Goal: Task Accomplishment & Management: Use online tool/utility

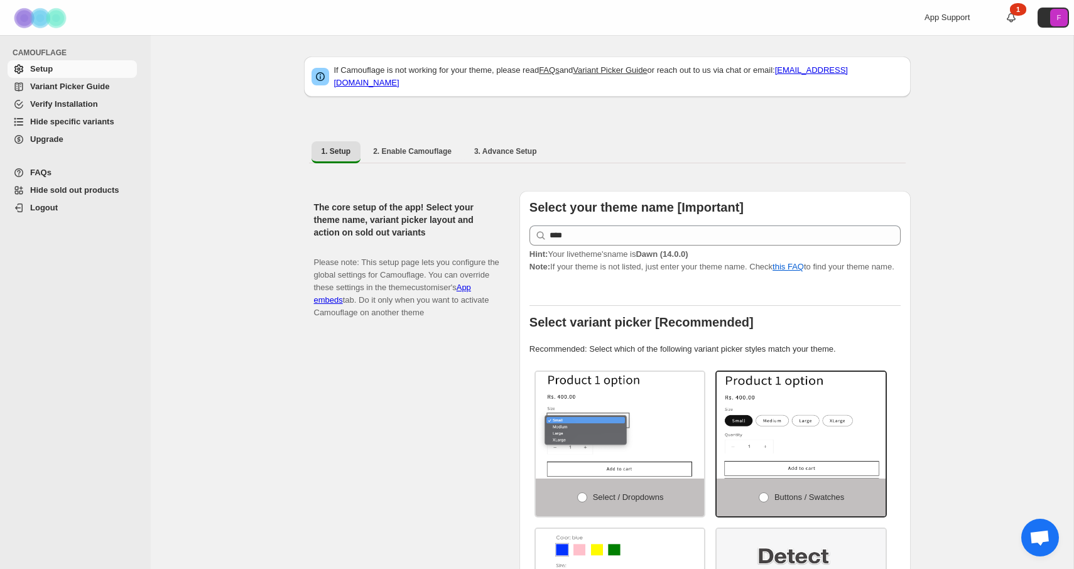
click at [105, 129] on link "Hide specific variants" at bounding box center [72, 122] width 129 height 18
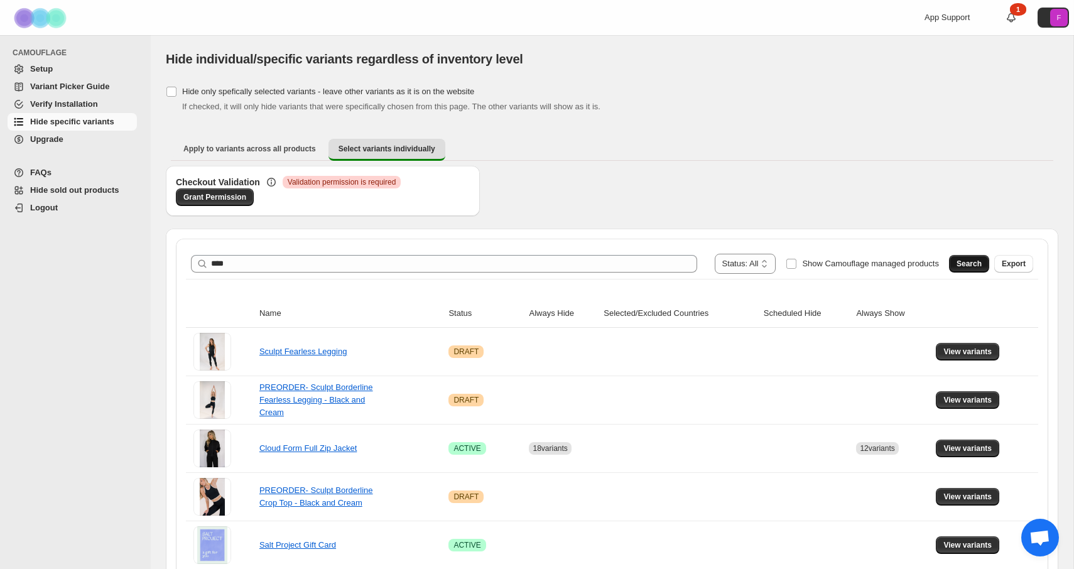
type input "****"
click at [968, 263] on span "Search" at bounding box center [968, 264] width 25 height 10
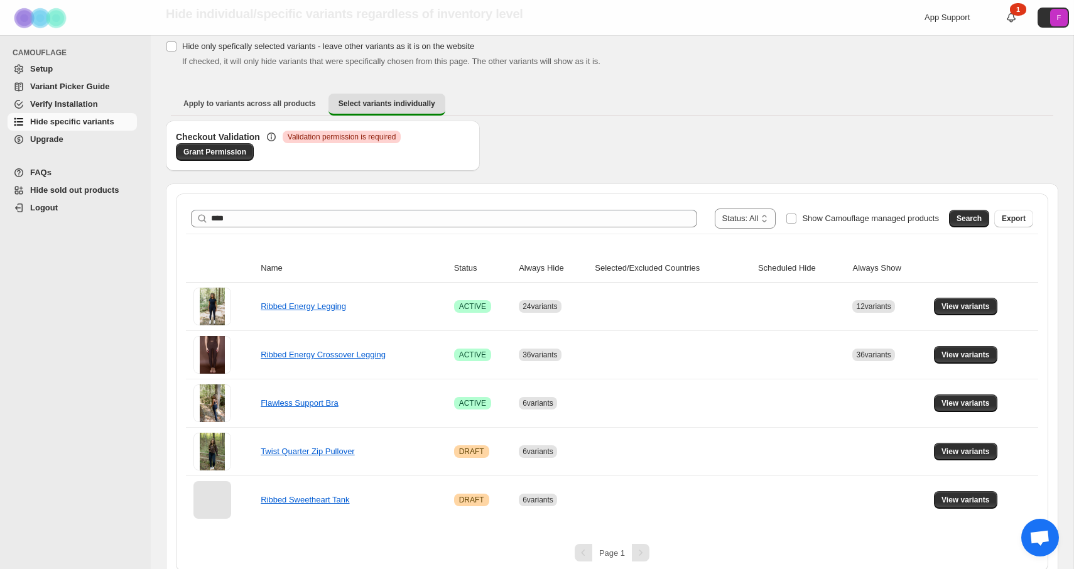
scroll to position [58, 0]
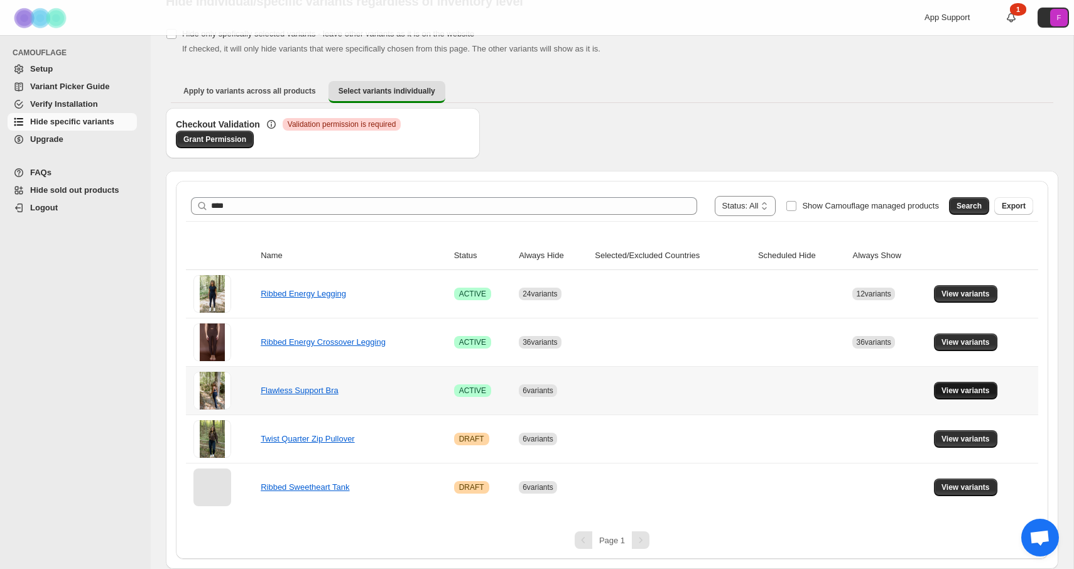
click at [948, 389] on span "View variants" at bounding box center [965, 391] width 48 height 10
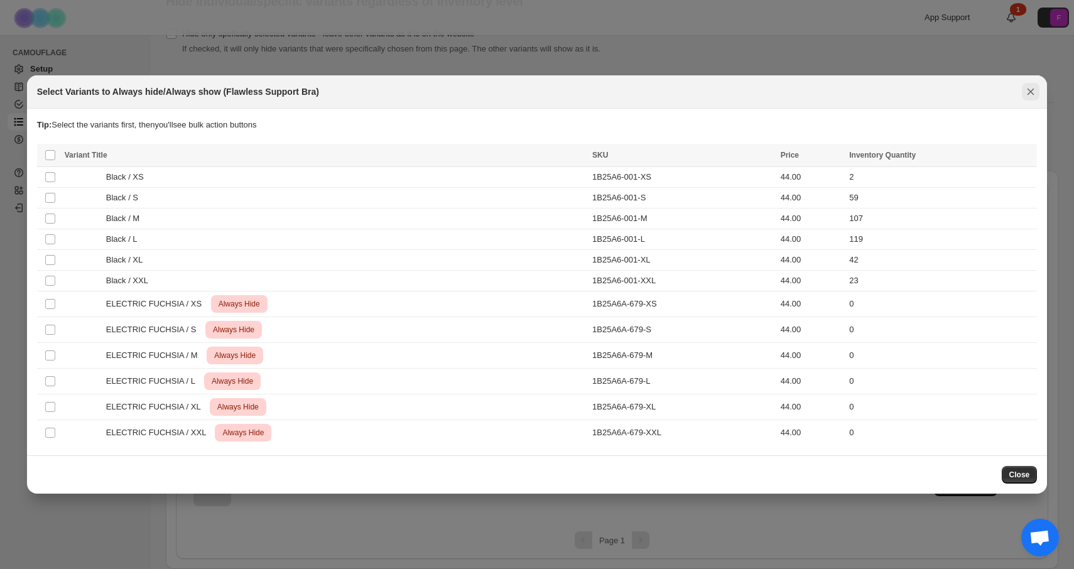
click at [1025, 88] on icon "Close" at bounding box center [1030, 91] width 13 height 13
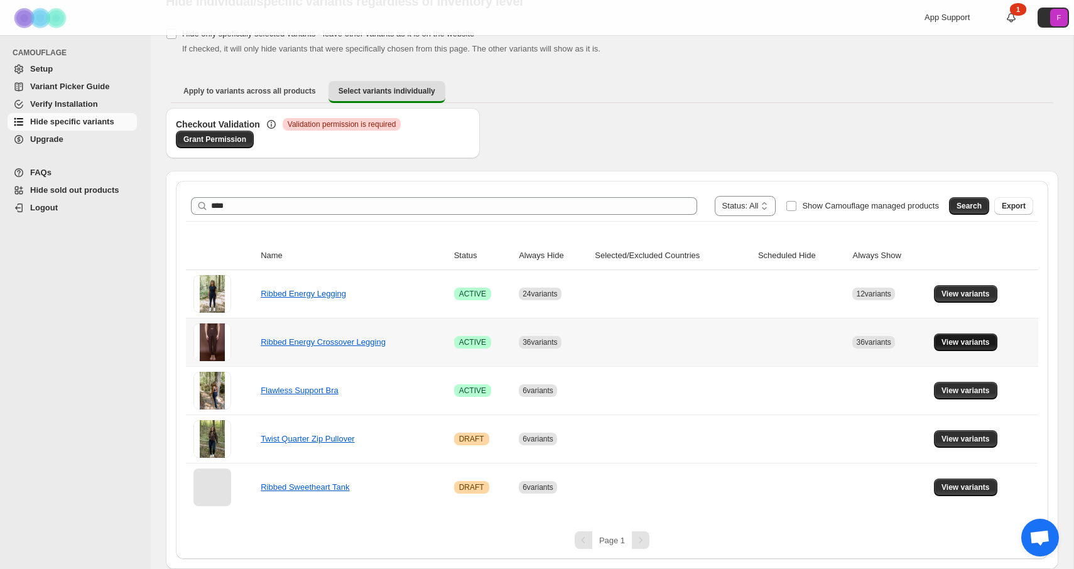
click at [948, 342] on span "View variants" at bounding box center [965, 342] width 48 height 10
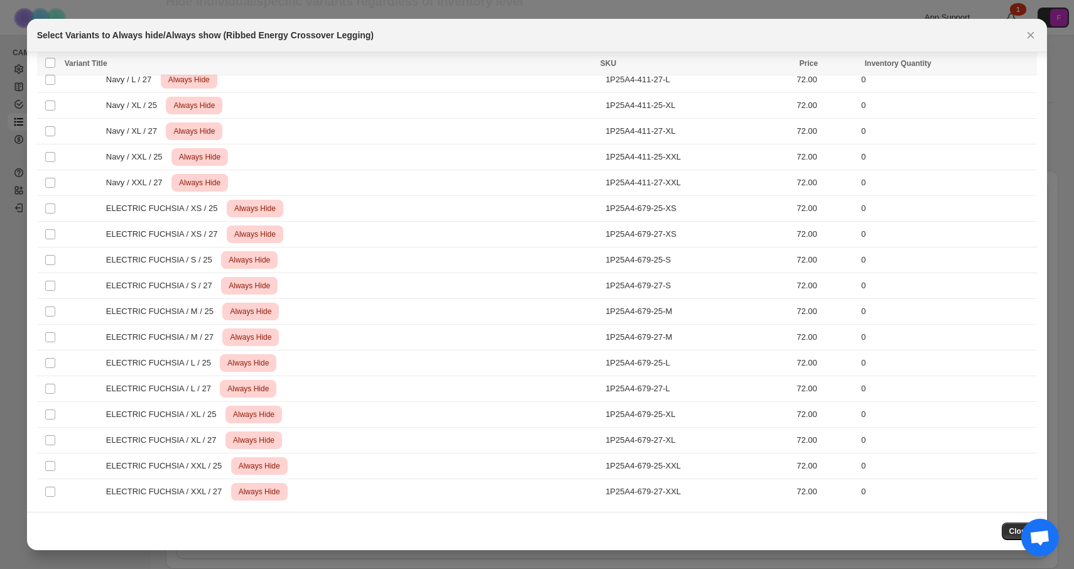
scroll to position [2215, 0]
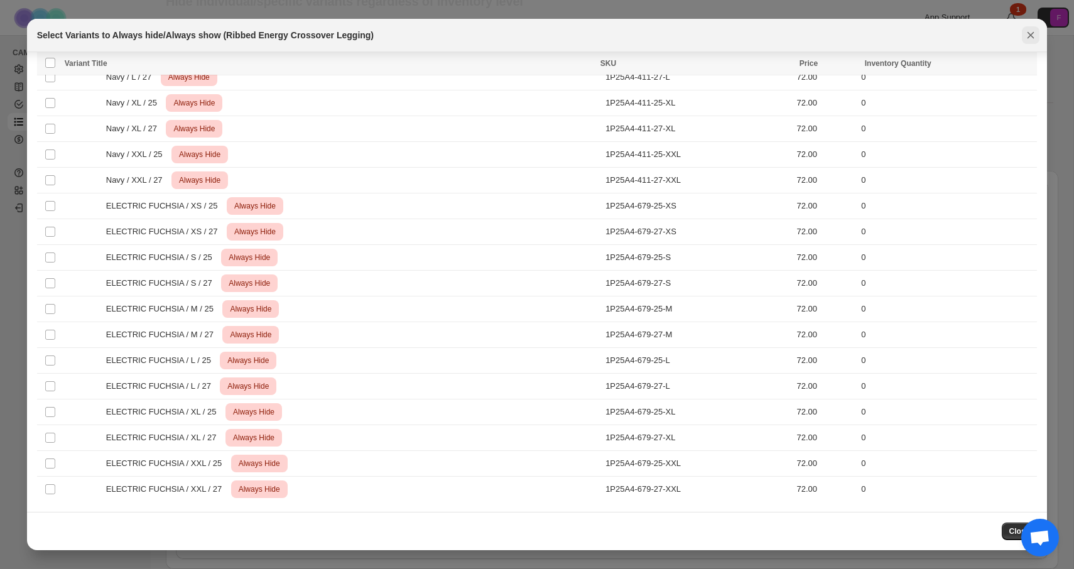
click at [1026, 36] on icon "Close" at bounding box center [1030, 35] width 13 height 13
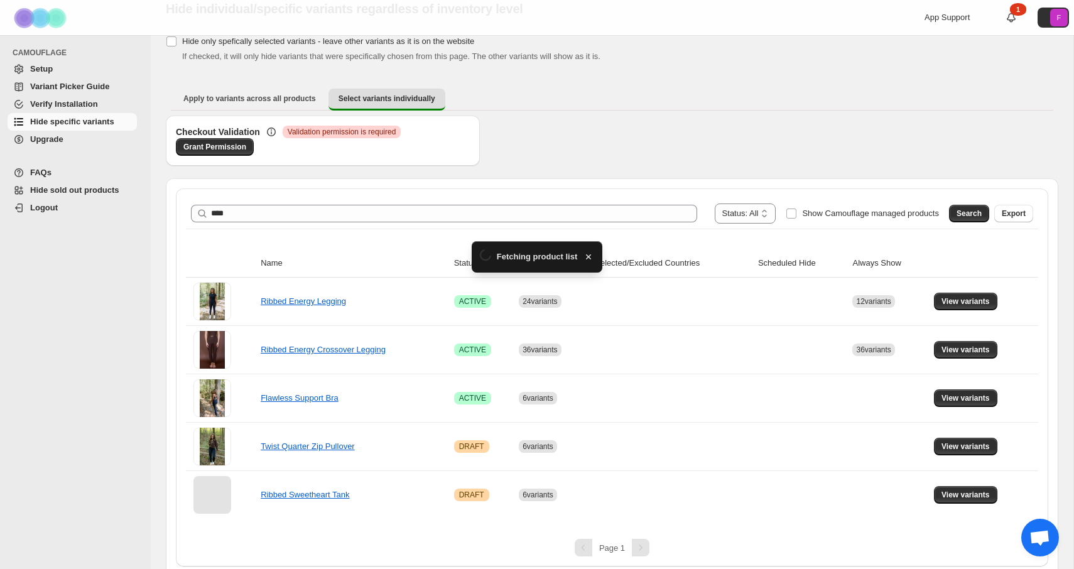
scroll to position [58, 0]
